Goal: Participate in discussion: Engage in conversation with other users on a specific topic

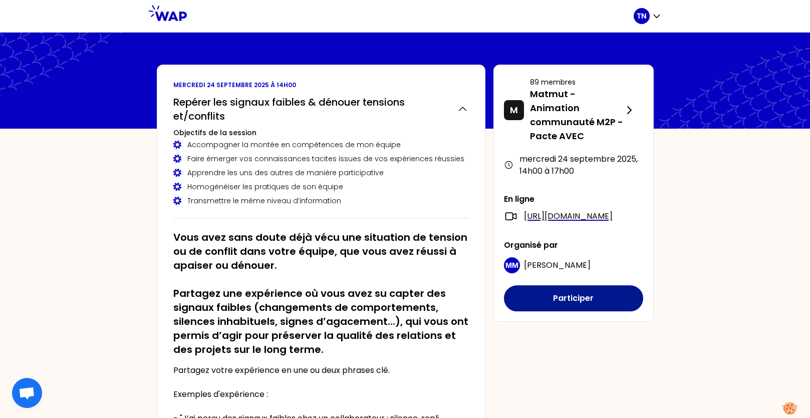
click at [548, 303] on button "Participer" at bounding box center [573, 298] width 139 height 26
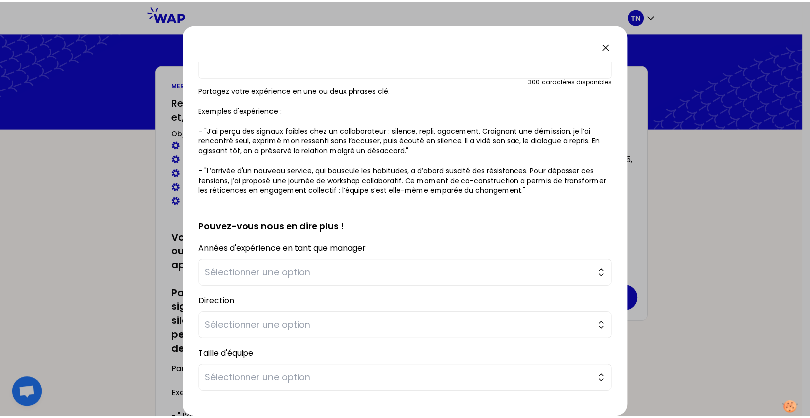
scroll to position [41, 0]
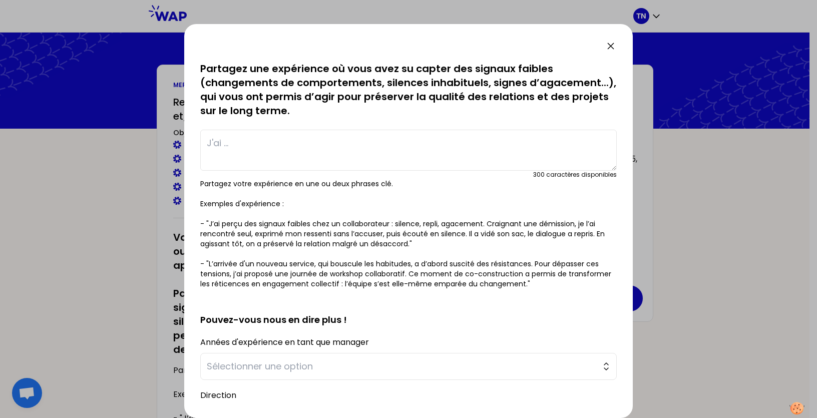
click at [610, 46] on icon at bounding box center [611, 46] width 6 height 6
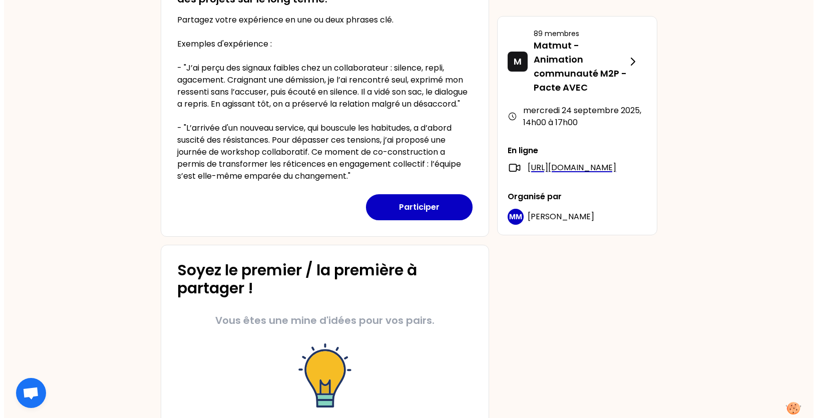
scroll to position [443, 0]
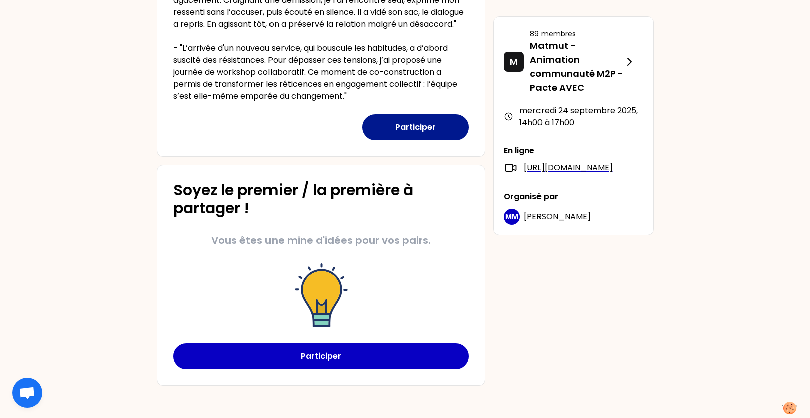
click at [422, 131] on button "Participer" at bounding box center [415, 127] width 107 height 26
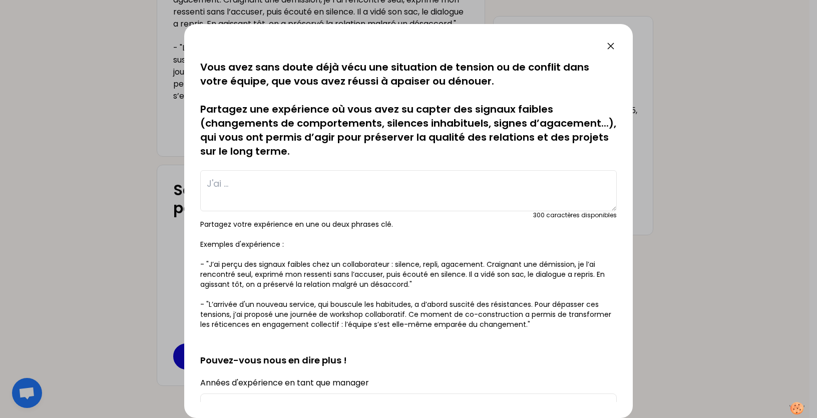
click at [309, 186] on textarea at bounding box center [408, 190] width 417 height 41
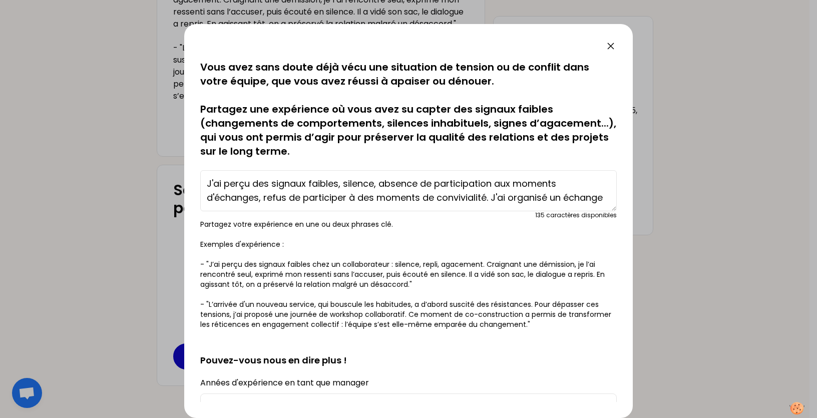
scroll to position [7, 0]
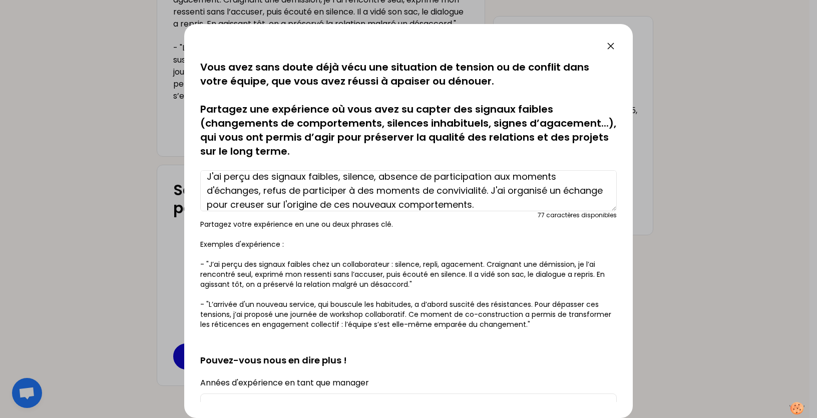
type textarea "J'ai perçu des signaux faibles, silence, absence de participation aux moments d…"
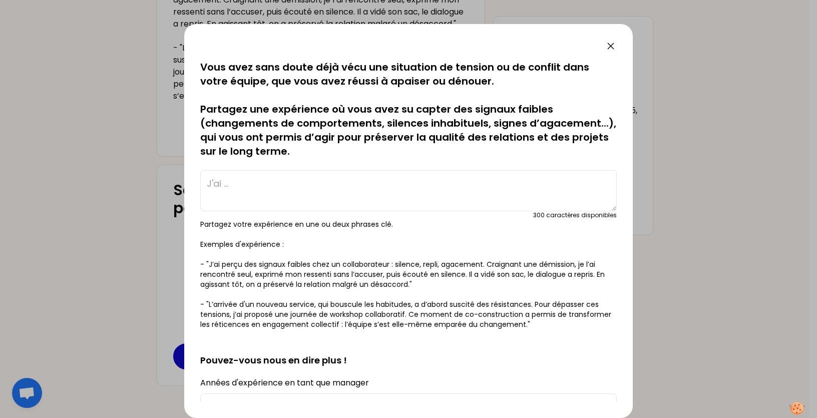
scroll to position [191, 0]
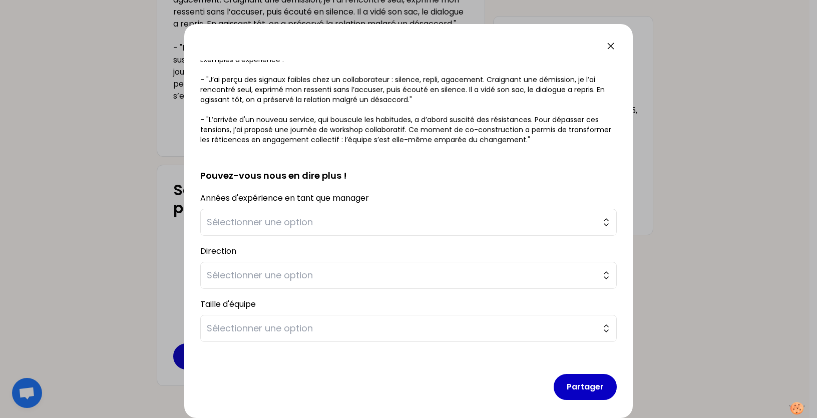
click at [608, 45] on icon at bounding box center [611, 46] width 12 height 12
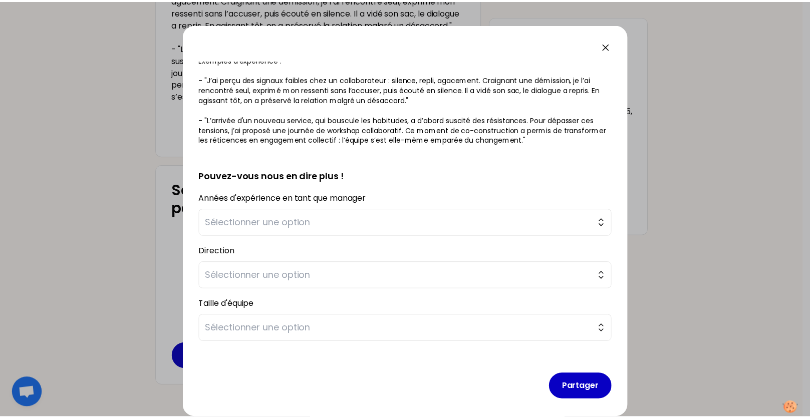
scroll to position [197, 0]
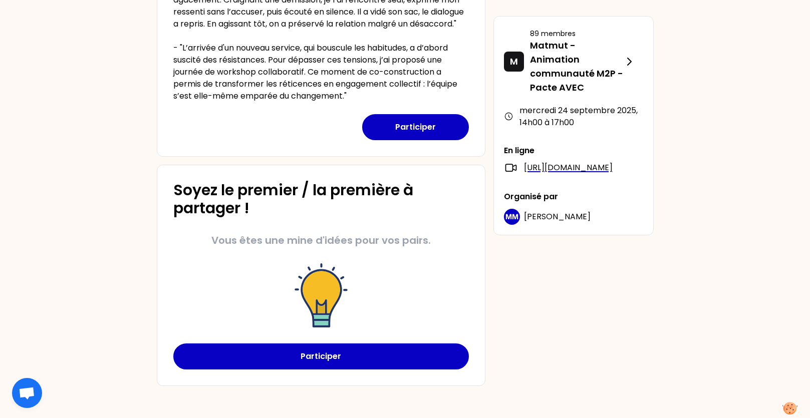
click at [30, 399] on span "Ouvrir le chat" at bounding box center [27, 394] width 17 height 14
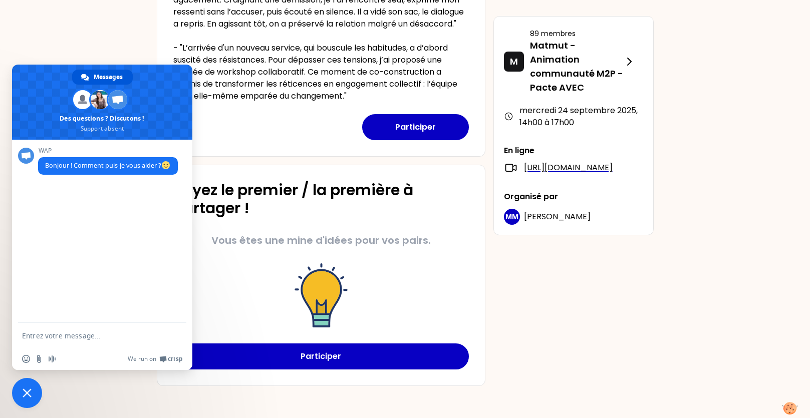
click at [639, 308] on div "[DATE] 14h00 Repérer les signaux faibles & dénouer tensions et/conflits Objecti…" at bounding box center [405, 10] width 513 height 752
click at [554, 222] on span "[PERSON_NAME]" at bounding box center [557, 217] width 67 height 12
drag, startPoint x: 617, startPoint y: 226, endPoint x: 526, endPoint y: 229, distance: 90.7
click at [526, 225] on div "MM [PERSON_NAME]" at bounding box center [573, 217] width 139 height 16
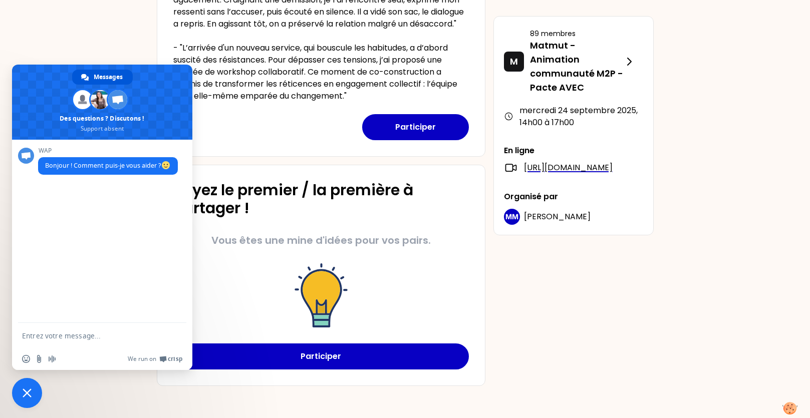
copy span "[PERSON_NAME]"
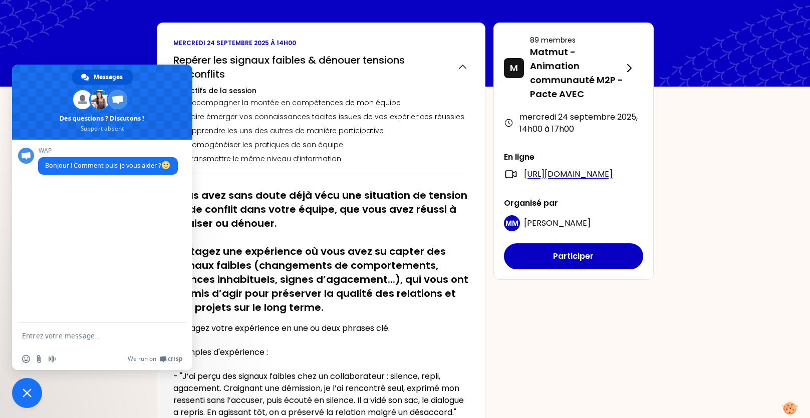
scroll to position [92, 0]
